Goal: Navigation & Orientation: Find specific page/section

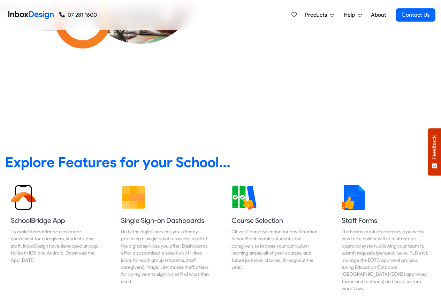
scroll to position [209, 0]
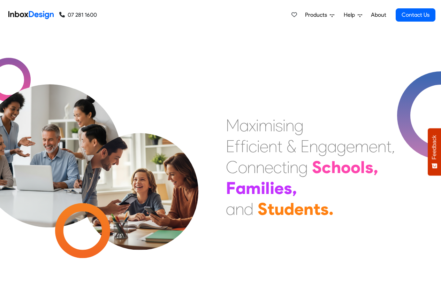
click at [320, 15] on span "Products" at bounding box center [317, 15] width 25 height 8
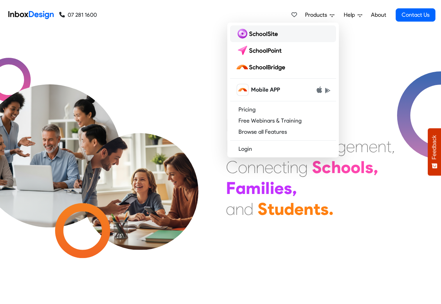
click at [257, 35] on img at bounding box center [258, 33] width 45 height 11
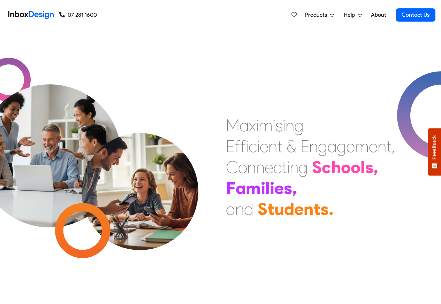
click at [317, 15] on span "Products" at bounding box center [317, 15] width 25 height 8
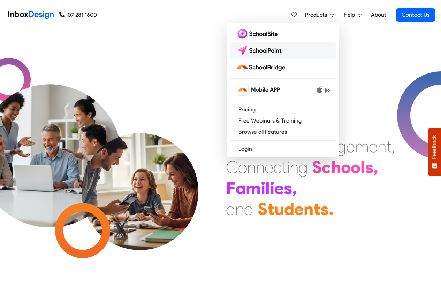
click at [260, 51] on img at bounding box center [260, 50] width 49 height 11
